Goal: Information Seeking & Learning: Learn about a topic

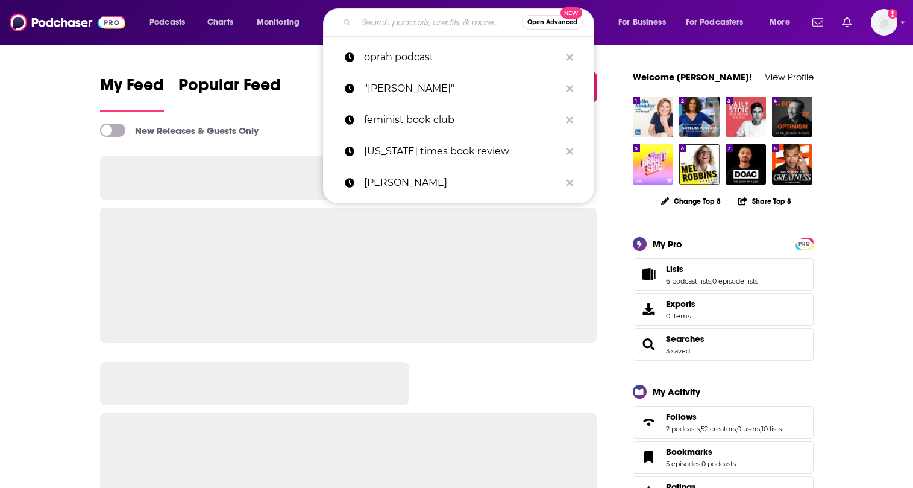
click at [412, 17] on input "Search podcasts, credits, & more..." at bounding box center [439, 22] width 166 height 19
paste input "The Strange Brew podcast"
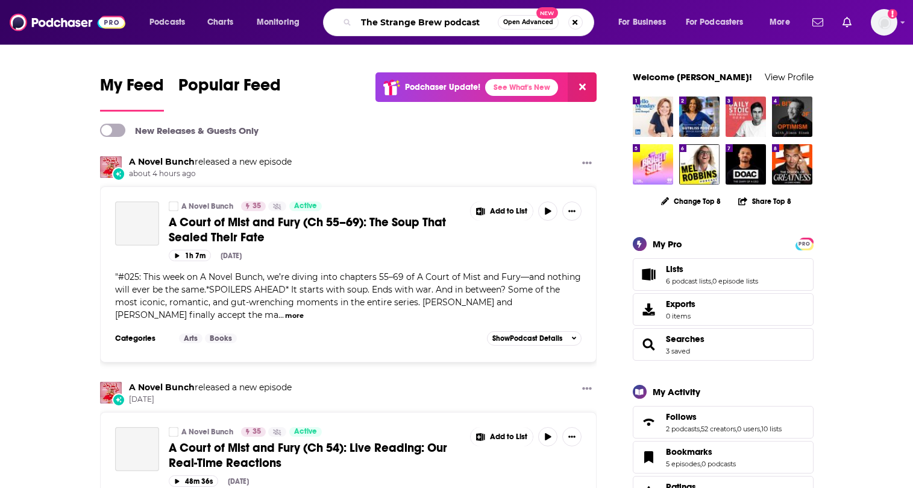
type input "The Strange Brew podcast"
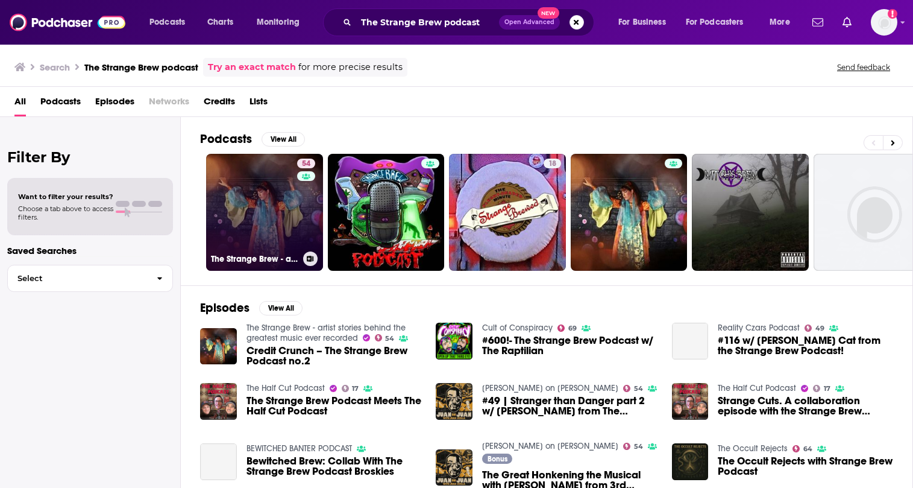
click at [258, 197] on link "54 The Strange Brew - artist stories behind the greatest music ever recorded" at bounding box center [264, 212] width 117 height 117
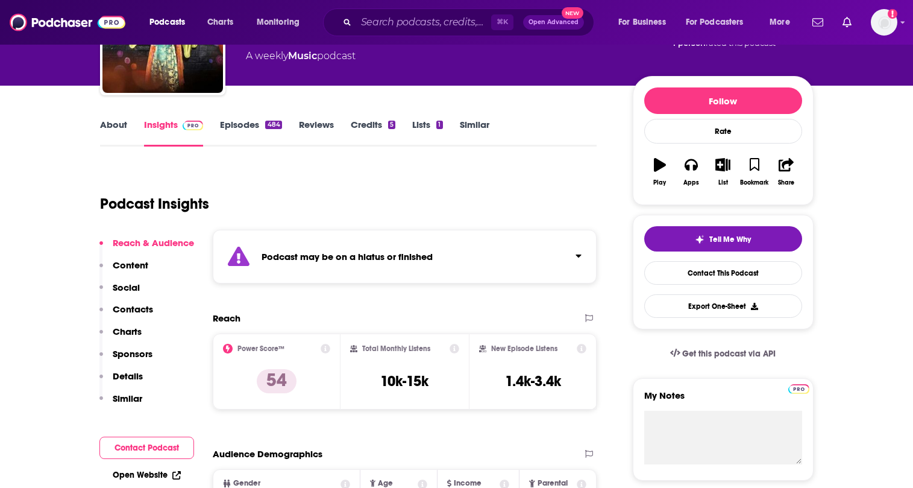
scroll to position [128, 0]
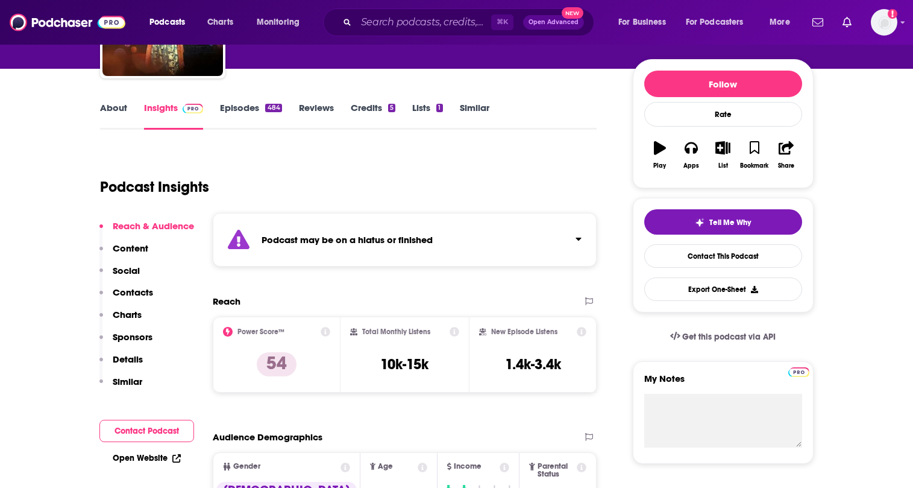
click at [561, 240] on div "Podcast may be on a hiatus or finished" at bounding box center [405, 240] width 385 height 54
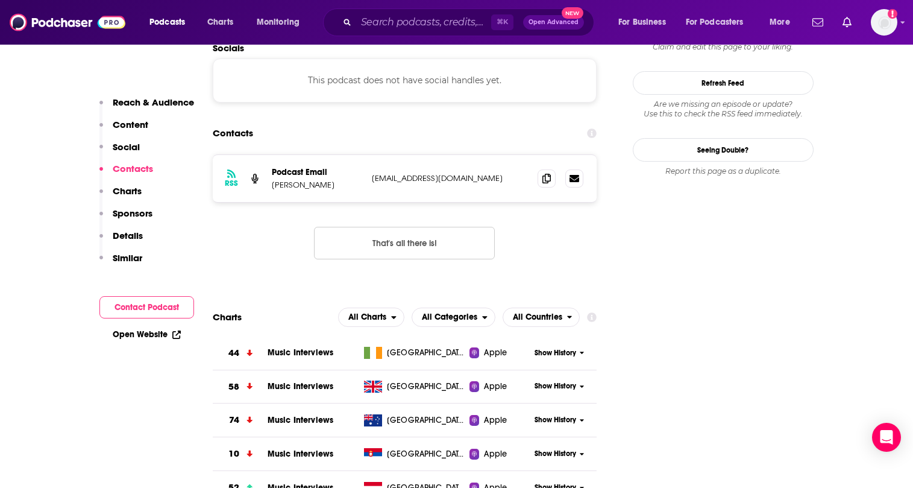
scroll to position [1003, 0]
